Goal: Find specific fact: Find specific fact

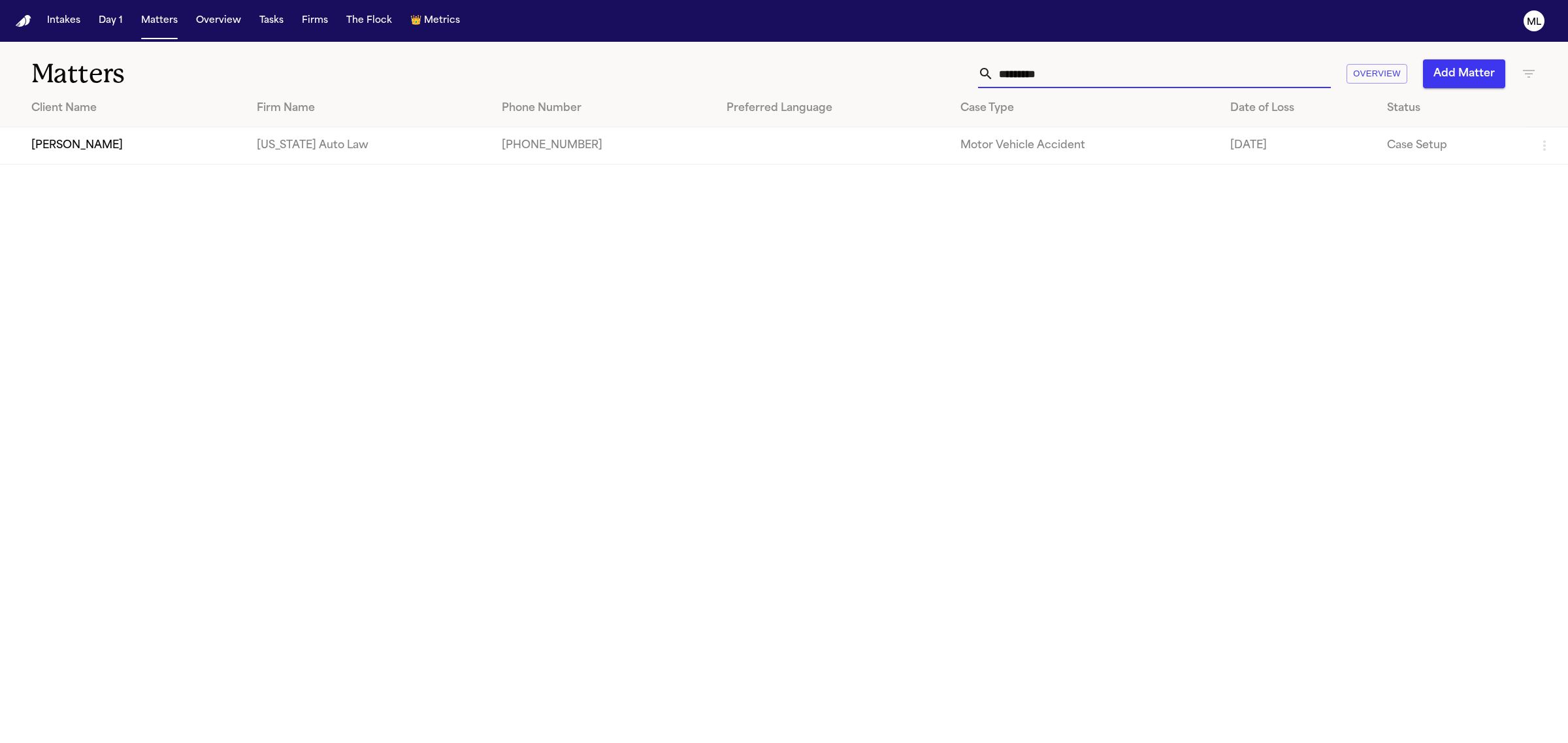
drag, startPoint x: 1086, startPoint y: 68, endPoint x: 953, endPoint y: 73, distance: 133.1
click at [953, 73] on div "********* Overview Add Matter" at bounding box center [1010, 73] width 1054 height 29
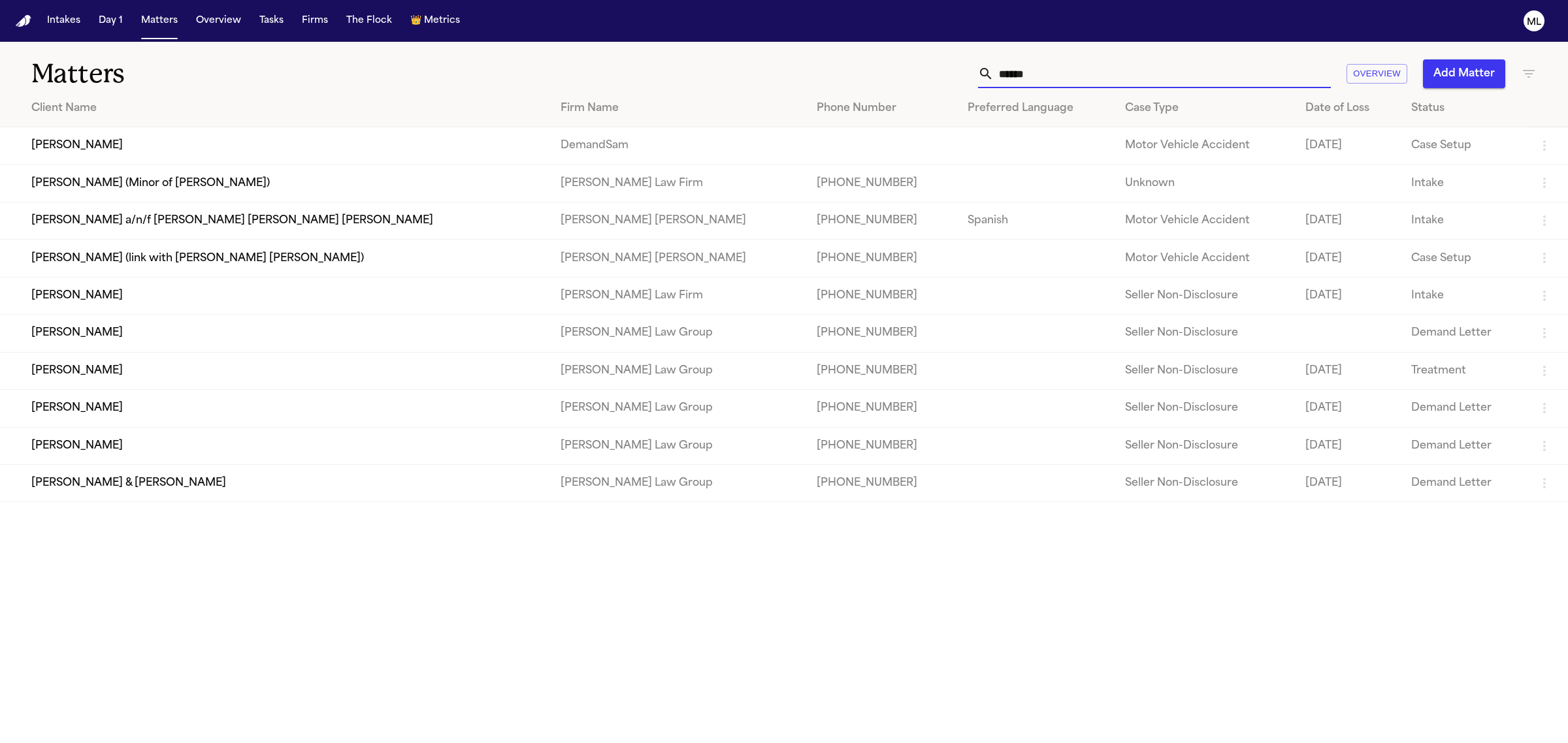
type input "******"
click at [255, 152] on td "[PERSON_NAME]" at bounding box center [275, 146] width 550 height 37
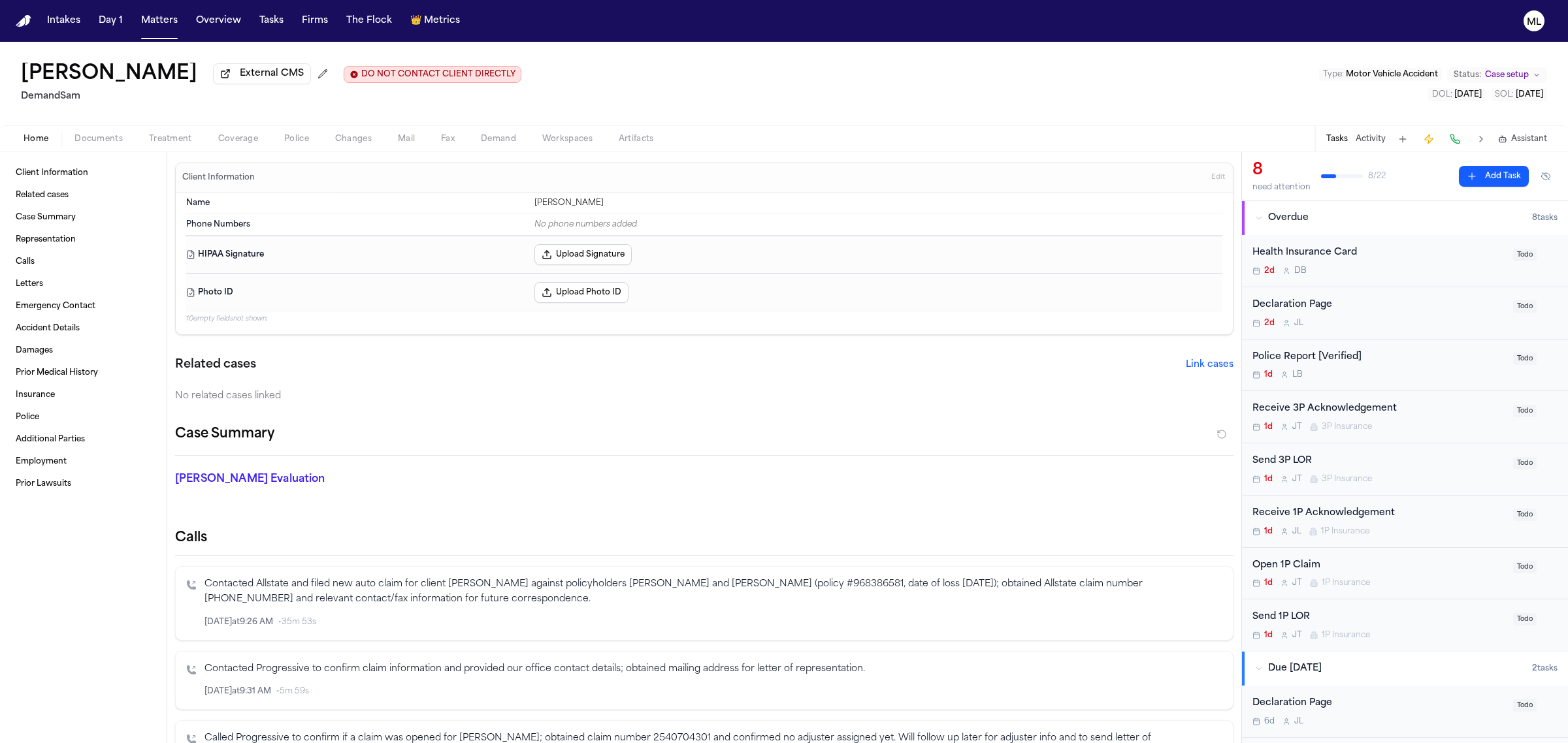
click at [243, 142] on span "Coverage" at bounding box center [238, 139] width 40 height 10
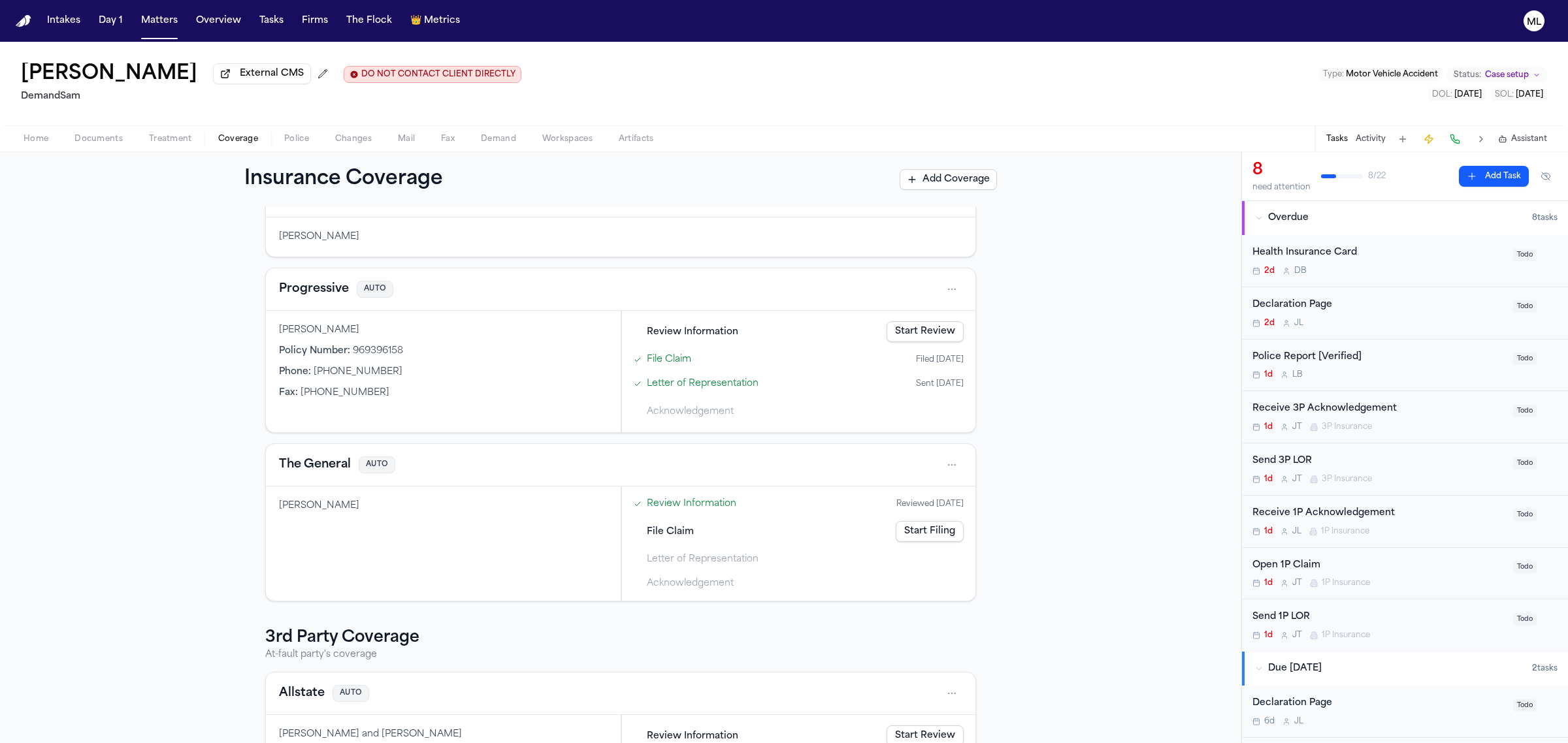
scroll to position [204, 0]
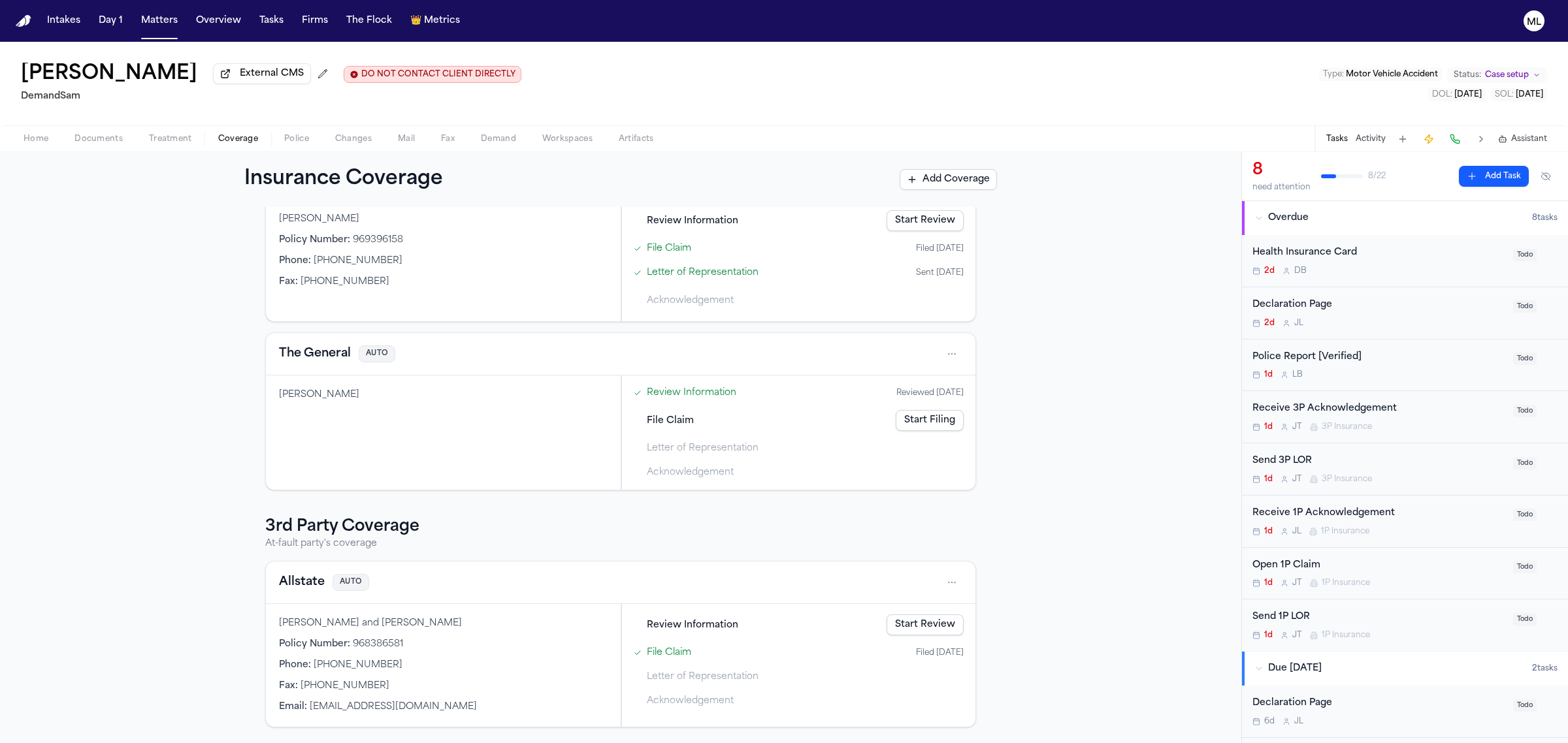
click at [294, 588] on button "Allstate" at bounding box center [302, 583] width 46 height 18
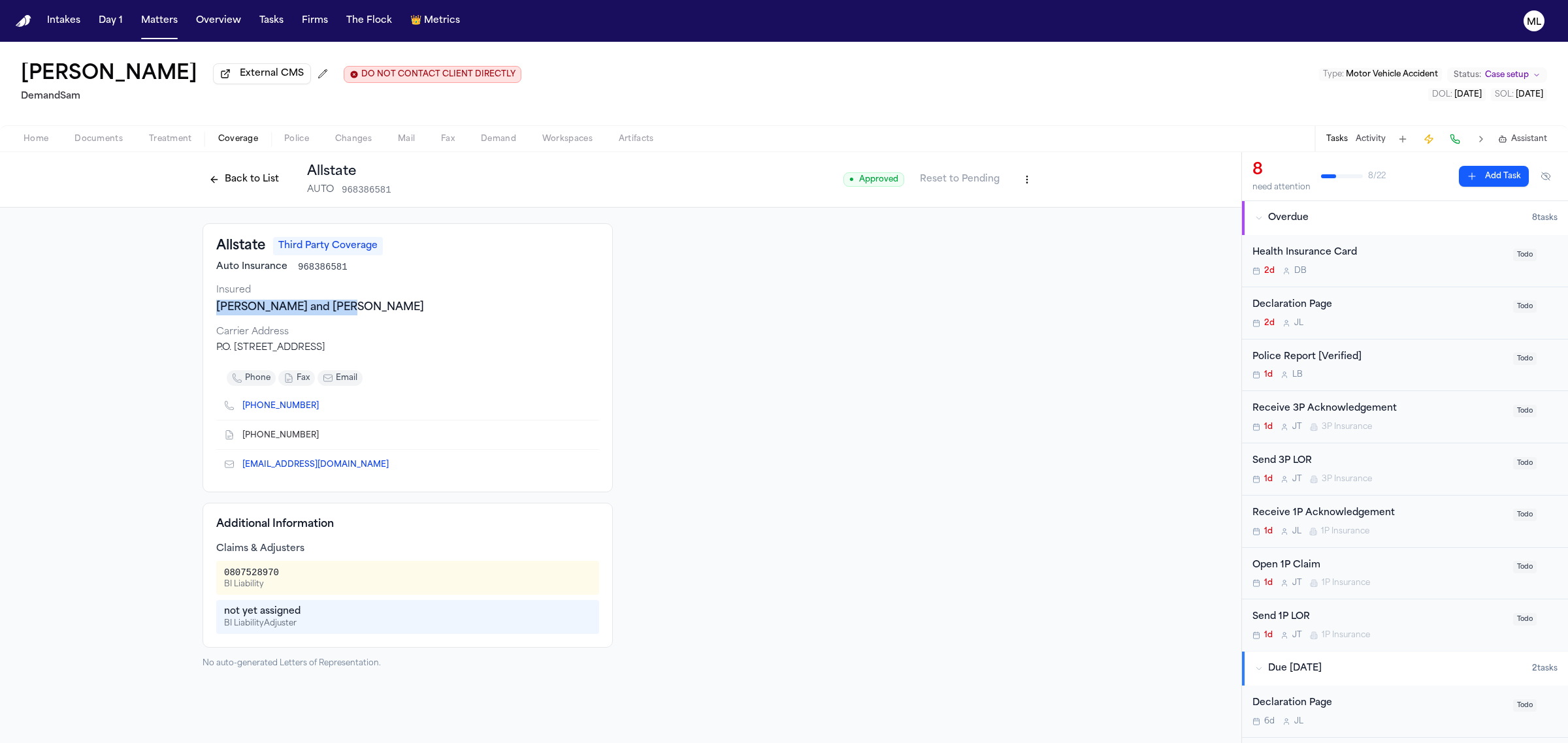
drag, startPoint x: 368, startPoint y: 306, endPoint x: 217, endPoint y: 312, distance: 151.1
click at [217, 312] on div "[PERSON_NAME] and [PERSON_NAME]" at bounding box center [408, 308] width 383 height 15
copy div "[PERSON_NAME] and [PERSON_NAME]"
drag, startPoint x: 348, startPoint y: 268, endPoint x: 297, endPoint y: 272, distance: 51.2
click at [297, 272] on div "Auto Insurance 968386581" at bounding box center [408, 267] width 383 height 13
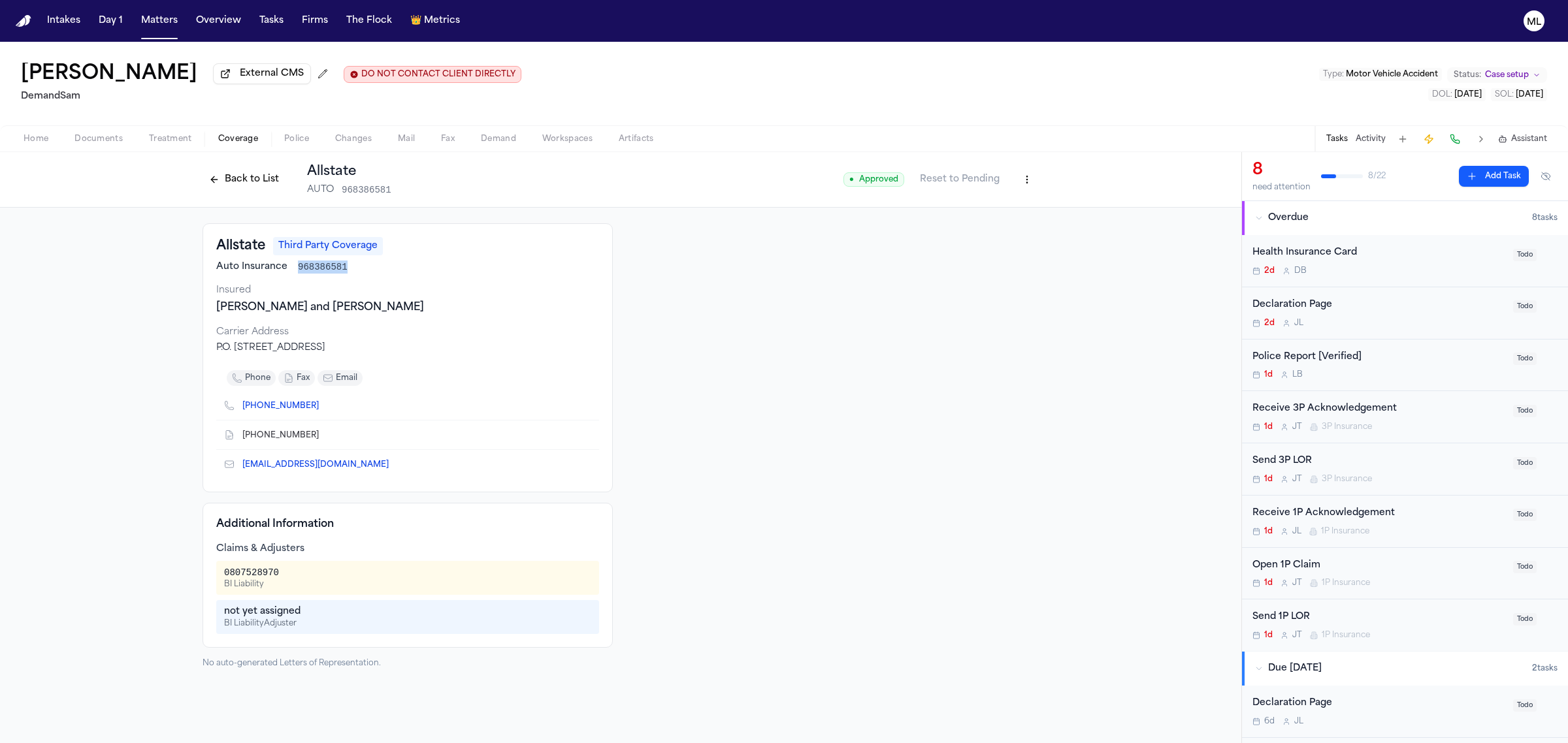
copy span "968386581"
